Goal: Task Accomplishment & Management: Manage account settings

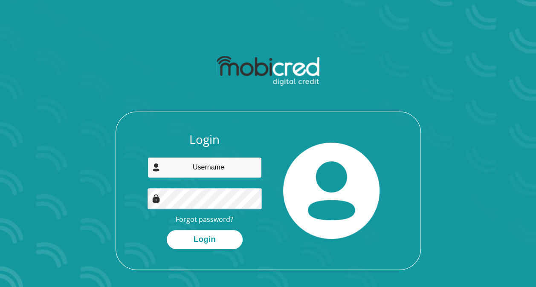
type input "[EMAIL_ADDRESS][DOMAIN_NAME]"
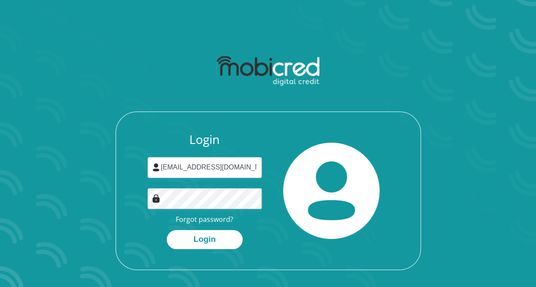
click at [196, 251] on div "Login [EMAIL_ADDRESS][DOMAIN_NAME] Forgot password? Login" at bounding box center [268, 201] width 305 height 137
click at [197, 247] on button "Login" at bounding box center [205, 239] width 76 height 19
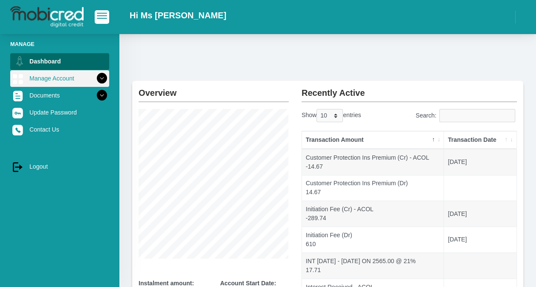
click at [41, 81] on link "Manage Account" at bounding box center [59, 78] width 99 height 16
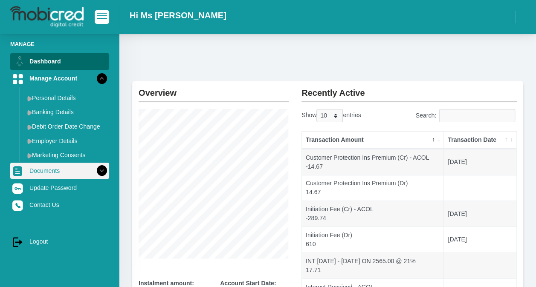
click at [47, 174] on link "Documents" at bounding box center [59, 171] width 99 height 16
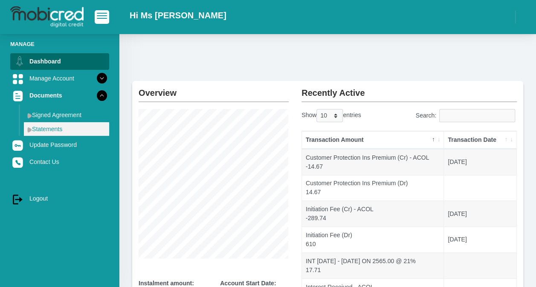
click at [51, 133] on link "Statements" at bounding box center [66, 129] width 85 height 14
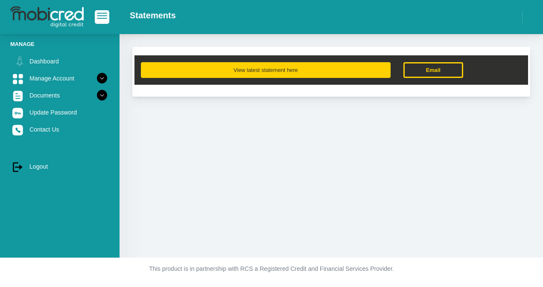
click at [267, 75] on button "View latest statement here" at bounding box center [266, 70] width 250 height 16
